Goal: Communication & Community: Answer question/provide support

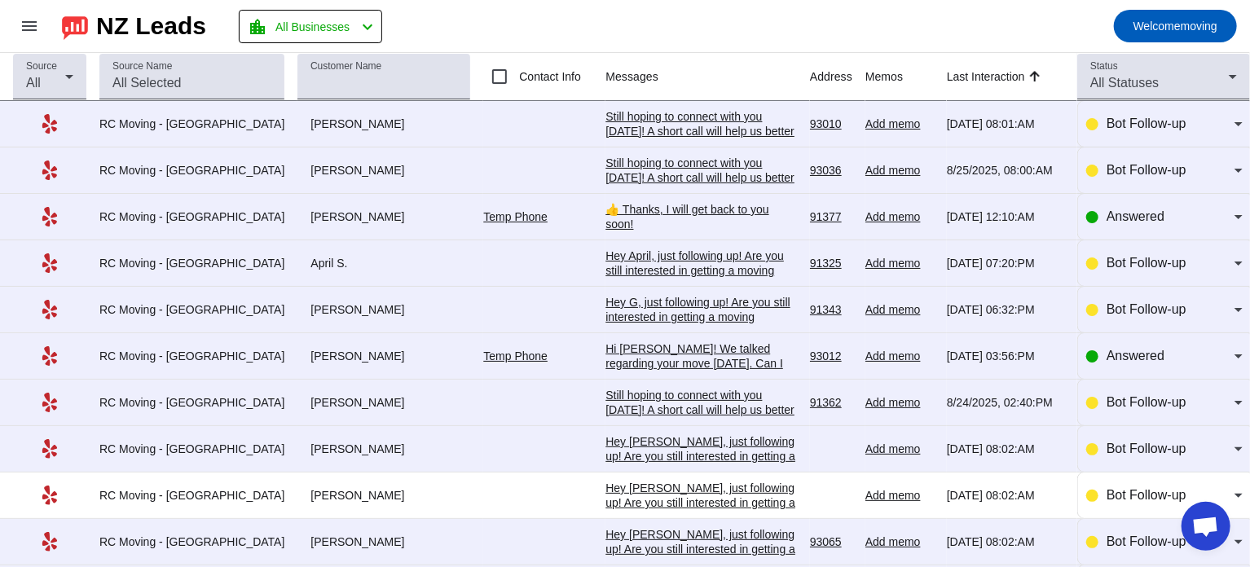
click at [648, 213] on div "👍 Thanks, I will get back to you soon!" at bounding box center [702, 216] width 192 height 29
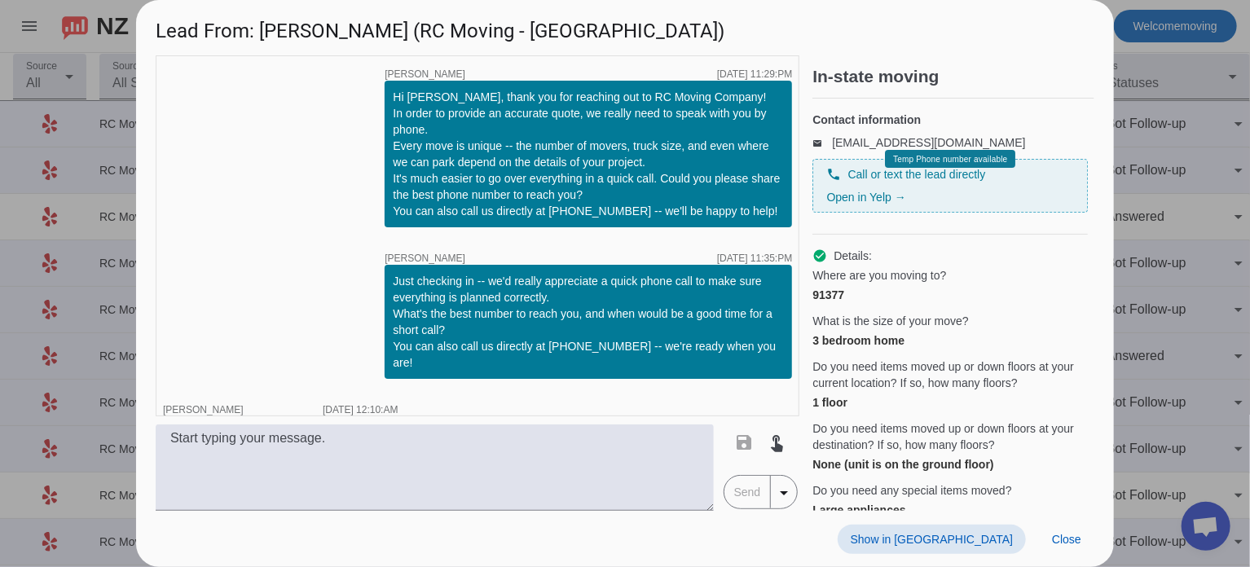
scroll to position [29, 0]
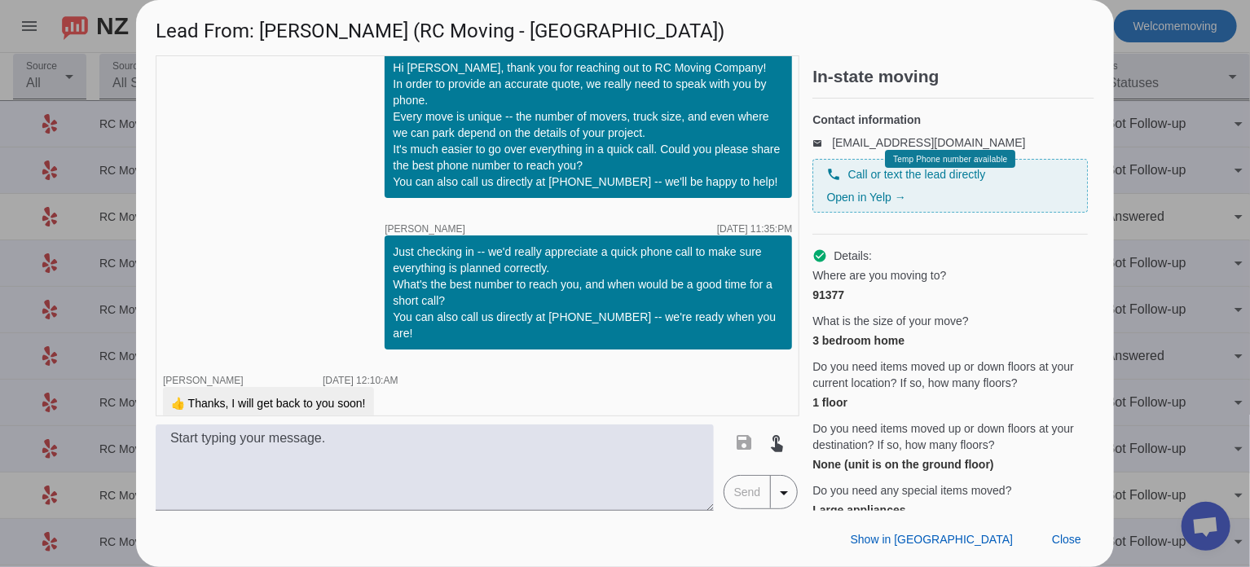
click at [1170, 96] on div at bounding box center [625, 283] width 1250 height 567
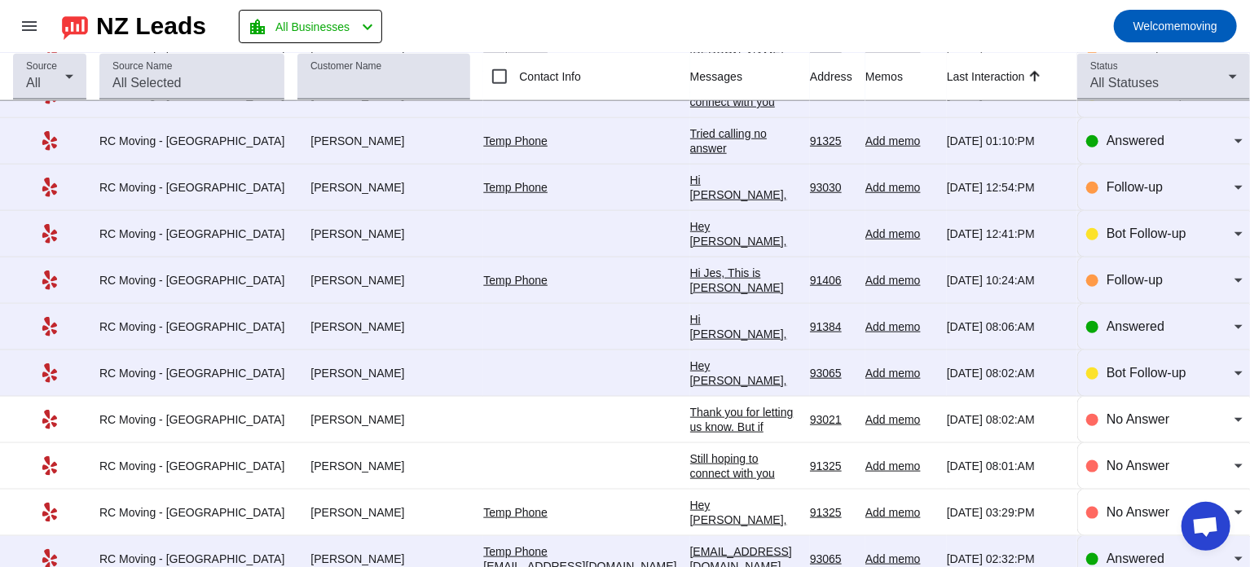
scroll to position [776, 0]
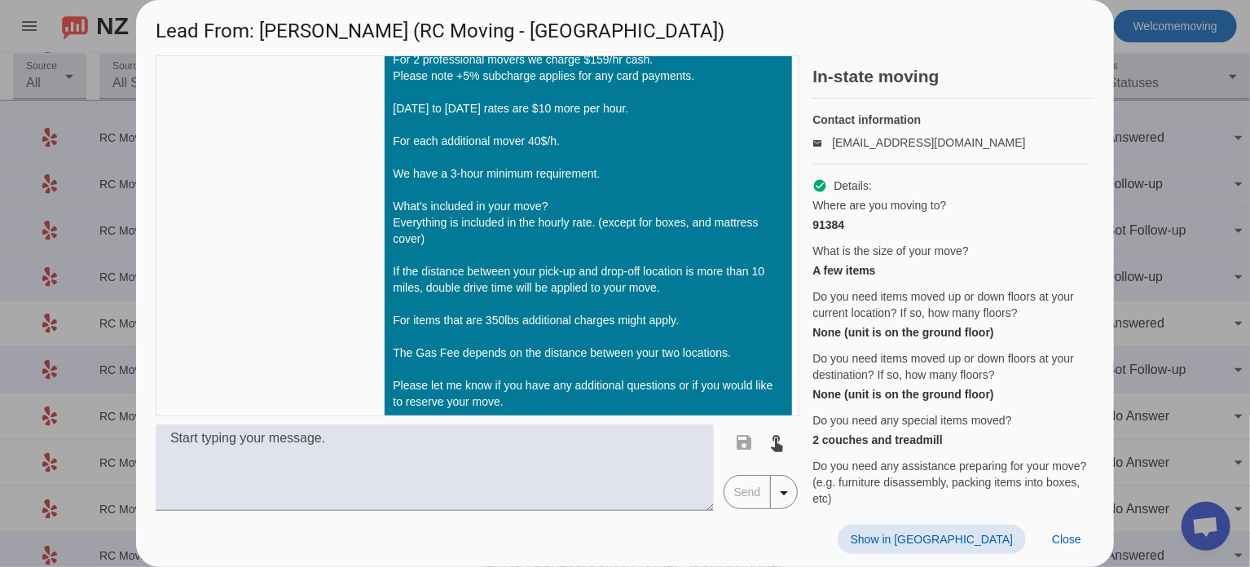
scroll to position [719, 0]
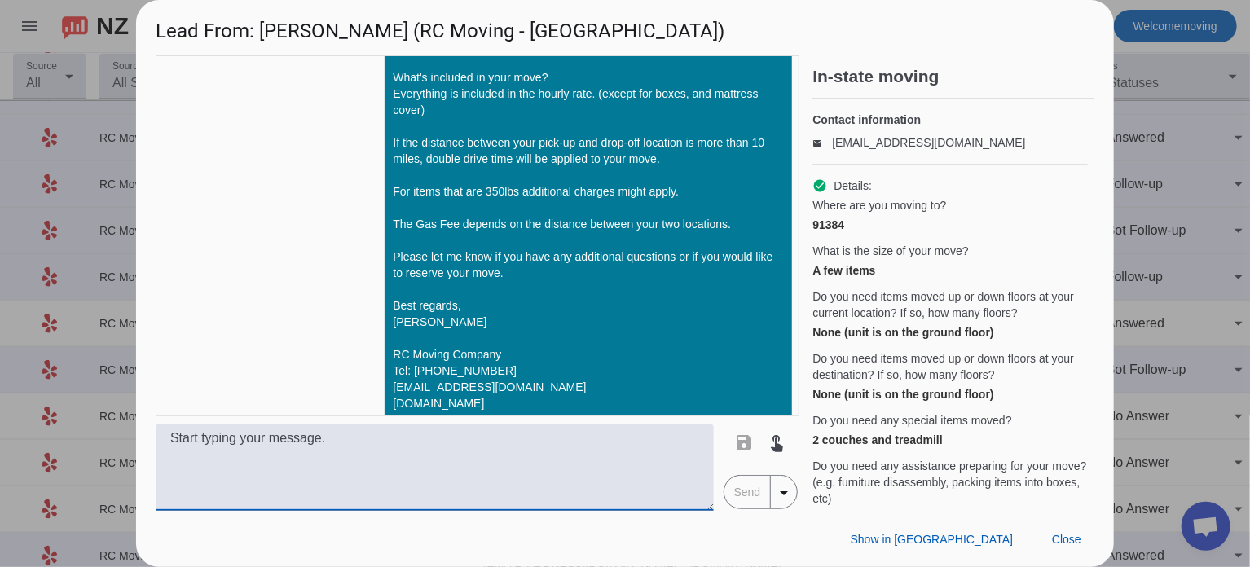
click at [418, 475] on textarea at bounding box center [435, 468] width 558 height 86
click at [280, 450] on textarea at bounding box center [435, 468] width 558 height 86
paste textarea "Hi [PERSON_NAME]! This is [PERSON_NAME] from RC Moving Company. I just wanted t…"
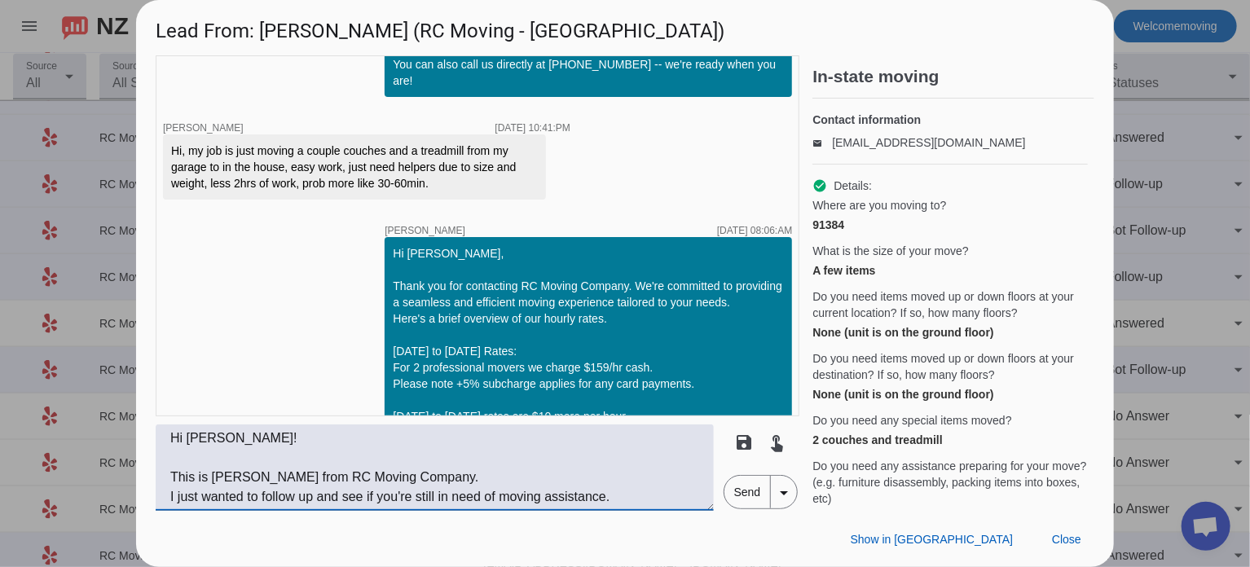
scroll to position [295, 0]
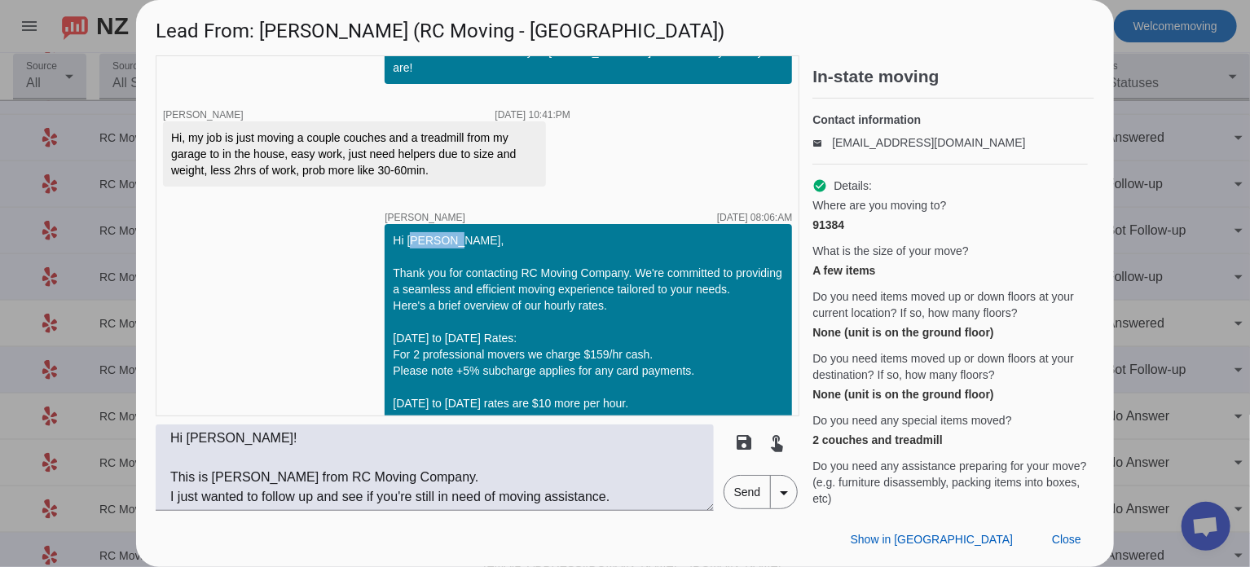
drag, startPoint x: 396, startPoint y: 219, endPoint x: 434, endPoint y: 223, distance: 38.5
click at [434, 232] on div "Hi [PERSON_NAME], Thank you for contacting RC Moving Company. We're committed t…" at bounding box center [588, 533] width 391 height 603
copy div "[PERSON_NAME]"
drag, startPoint x: 187, startPoint y: 439, endPoint x: 257, endPoint y: 441, distance: 69.3
click at [257, 441] on textarea "Hi [PERSON_NAME]! This is [PERSON_NAME] from RC Moving Company. I just wanted t…" at bounding box center [435, 468] width 558 height 86
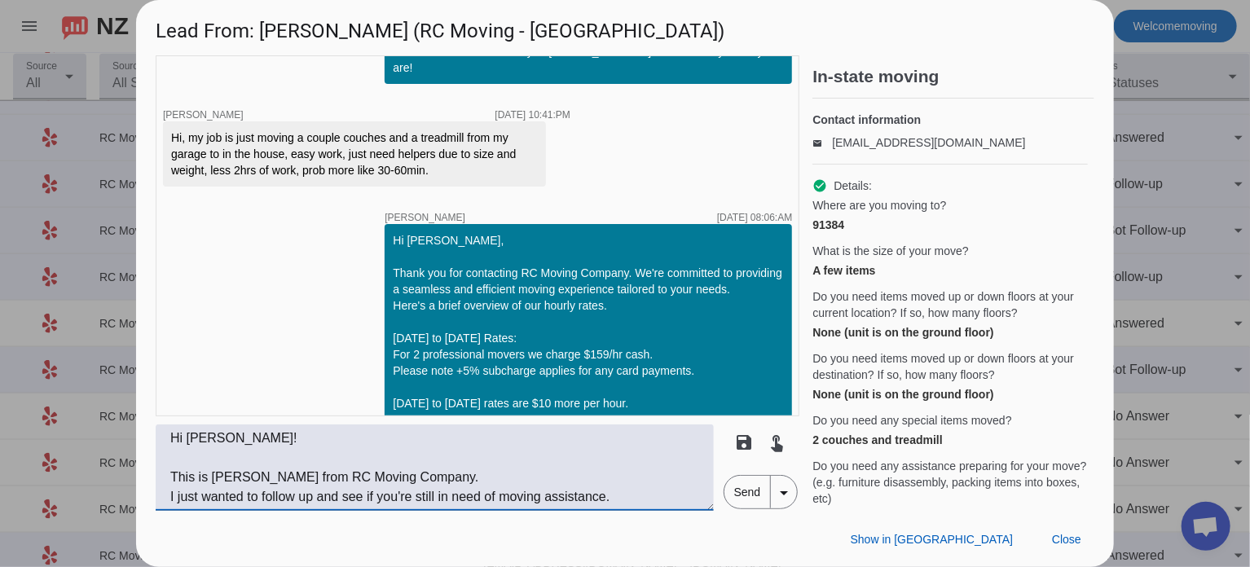
paste textarea "[PERSON_NAME]"
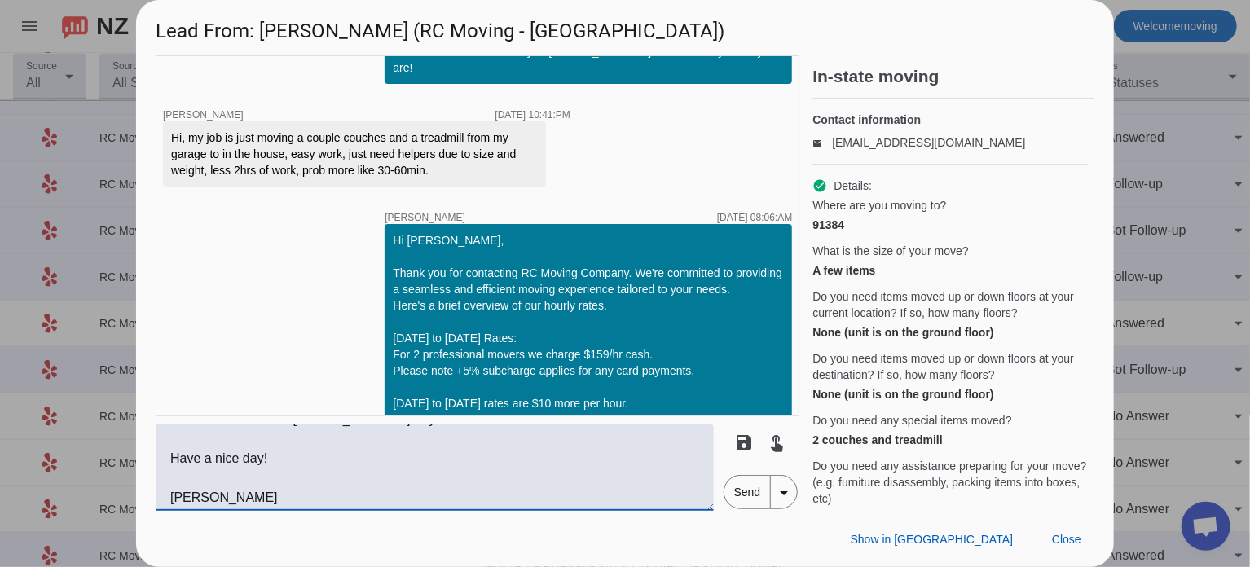
scroll to position [156, 0]
type textarea "Hi [PERSON_NAME], This is [PERSON_NAME] from RC Moving Company. I just wanted t…"
click at [762, 496] on span "Send" at bounding box center [748, 492] width 46 height 33
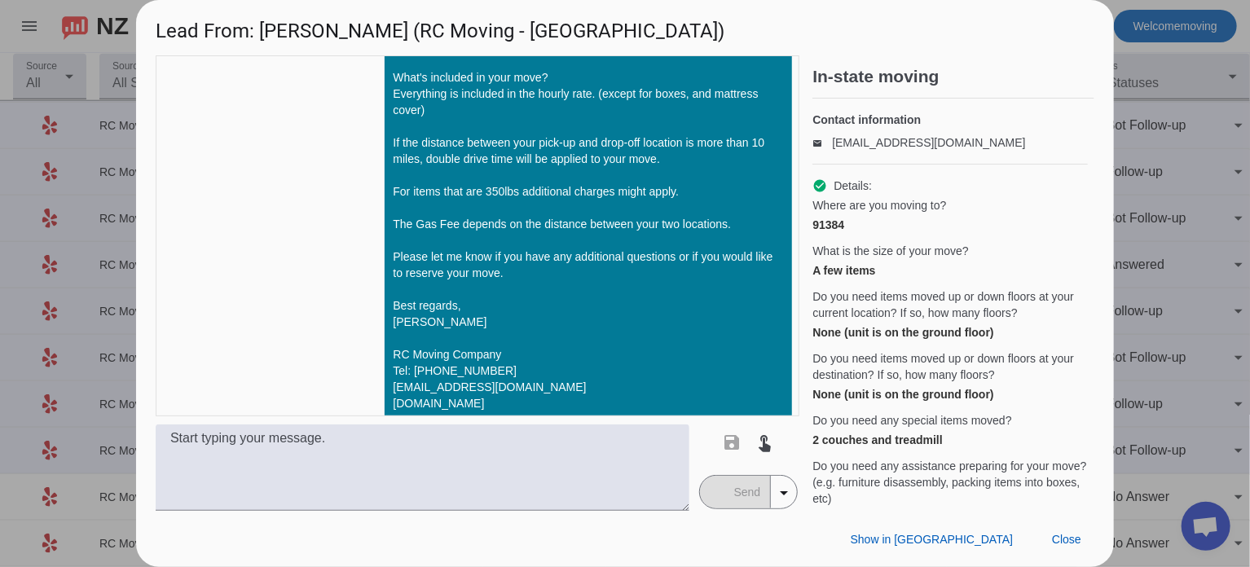
scroll to position [968, 0]
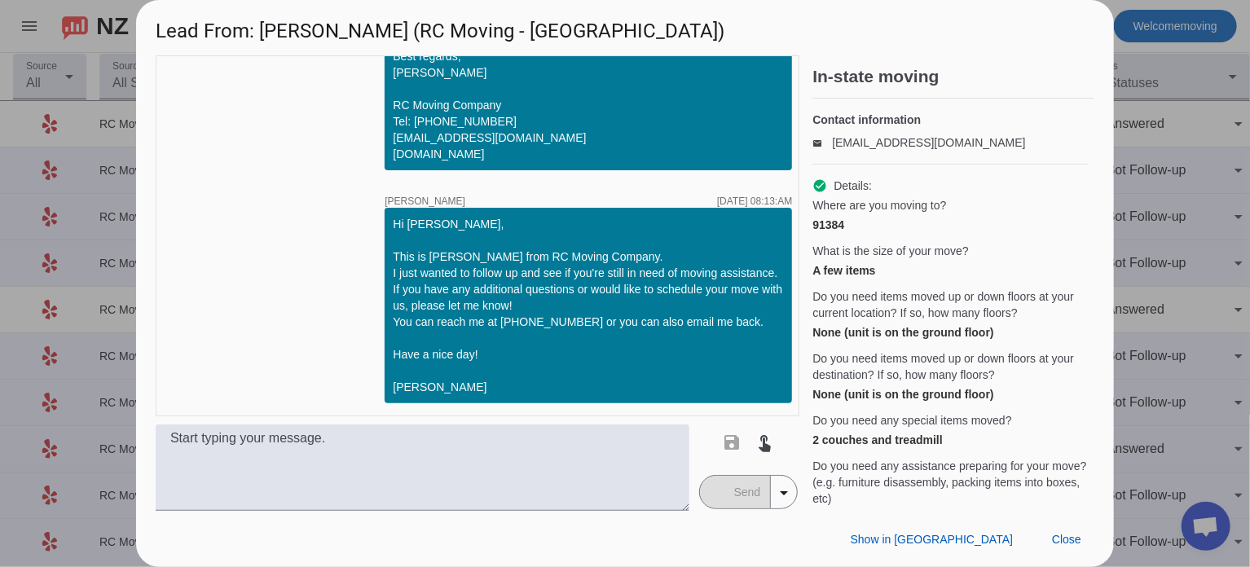
click at [1156, 166] on div at bounding box center [625, 283] width 1250 height 567
